Goal: Task Accomplishment & Management: Complete application form

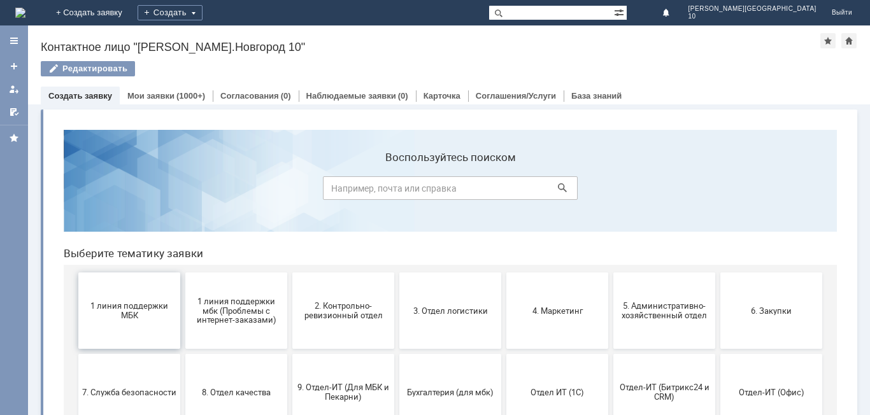
click at [138, 325] on button "1 линия поддержки МБК" at bounding box center [129, 311] width 102 height 76
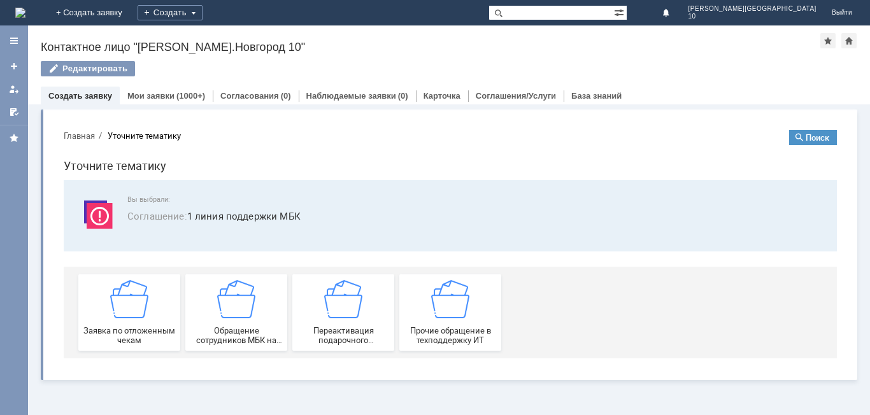
click at [138, 325] on div "Заявка по отложенным чекам" at bounding box center [129, 312] width 94 height 65
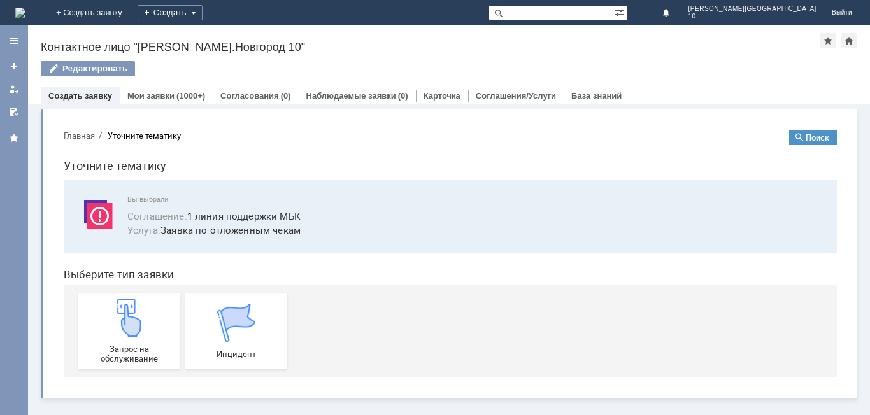
click at [138, 325] on img at bounding box center [129, 318] width 38 height 38
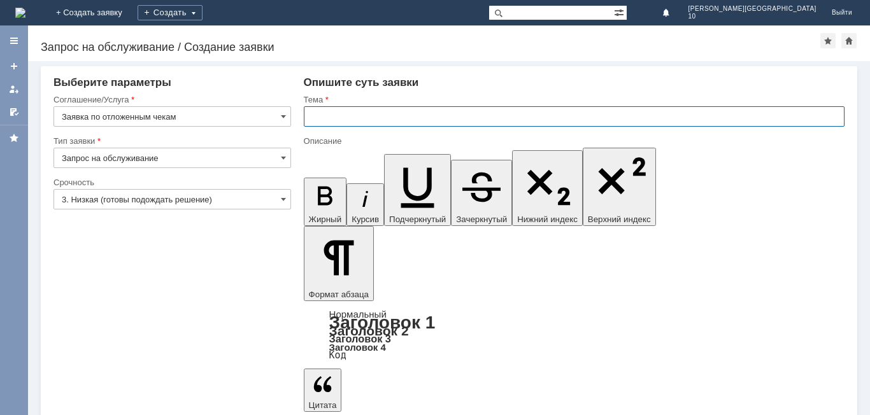
click at [314, 123] on input "text" at bounding box center [574, 116] width 541 height 20
type input "Отложенный чек от [DATE]"
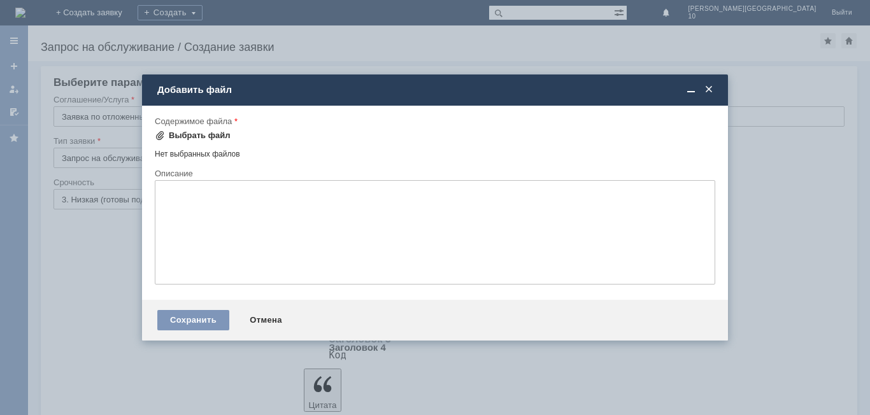
click at [210, 135] on div "Выбрать файл" at bounding box center [200, 136] width 62 height 10
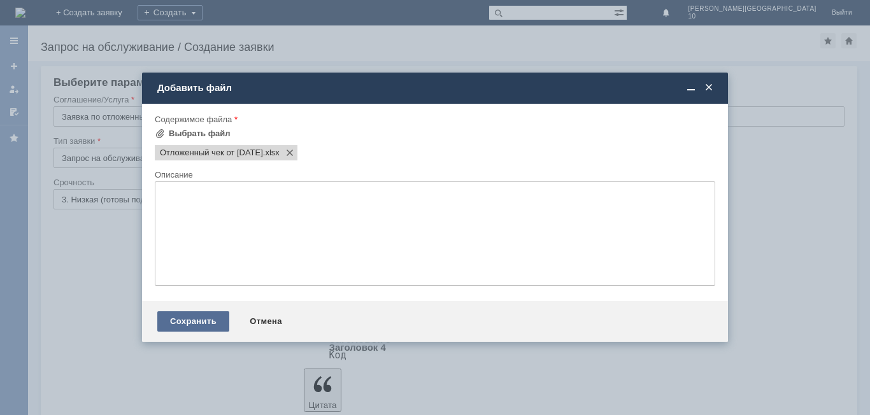
click at [203, 322] on div "Сохранить" at bounding box center [193, 321] width 72 height 20
